Goal: Task Accomplishment & Management: Manage account settings

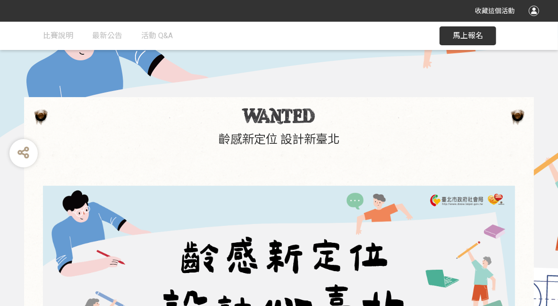
click at [531, 9] on div at bounding box center [534, 11] width 10 height 10
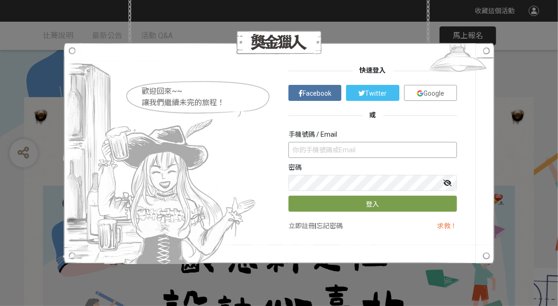
type input "pi"
click at [510, 88] on div "歡迎回來~~ 讓我們繼續未完的旅程！ 快速登入 Facebook Twitter Google 或 手機號碼 / Email pi 密碼 登入 立即註冊 | …" at bounding box center [279, 153] width 558 height 306
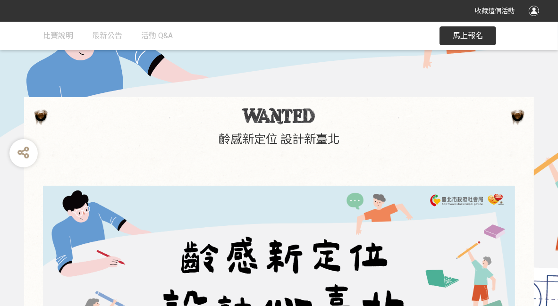
click at [534, 13] on div at bounding box center [534, 11] width 10 height 10
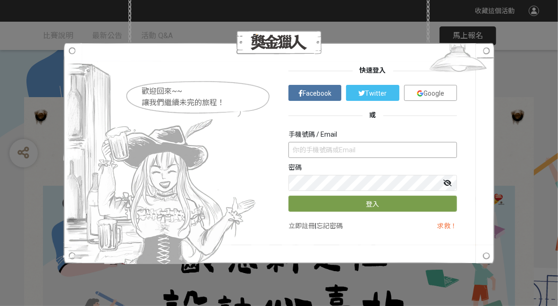
type input "pi"
click at [534, 13] on div "歡迎回來~~ 讓我們繼續未完的旅程！ 快速登入 Facebook Twitter Google 或 手機號碼 / Email pi 密碼 登入 立即註冊 | …" at bounding box center [279, 153] width 558 height 306
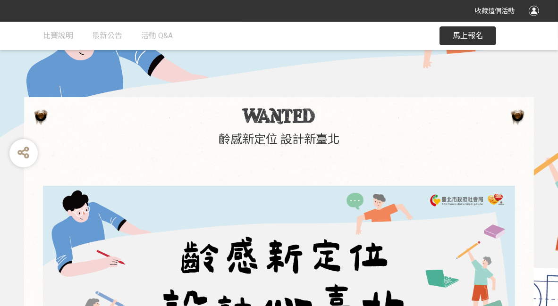
click at [532, 8] on div at bounding box center [534, 11] width 10 height 10
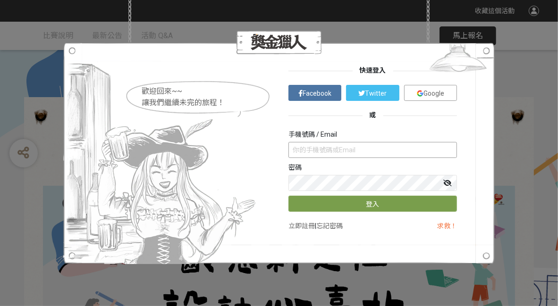
type input "pi"
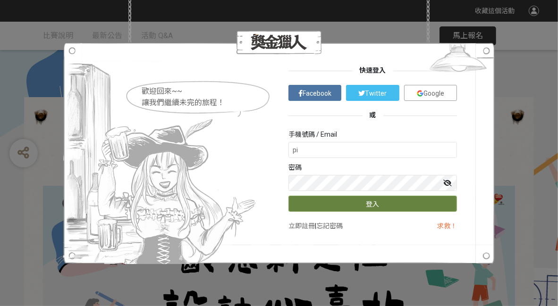
click at [363, 210] on button "登入" at bounding box center [372, 204] width 168 height 16
